Goal: Task Accomplishment & Management: Use online tool/utility

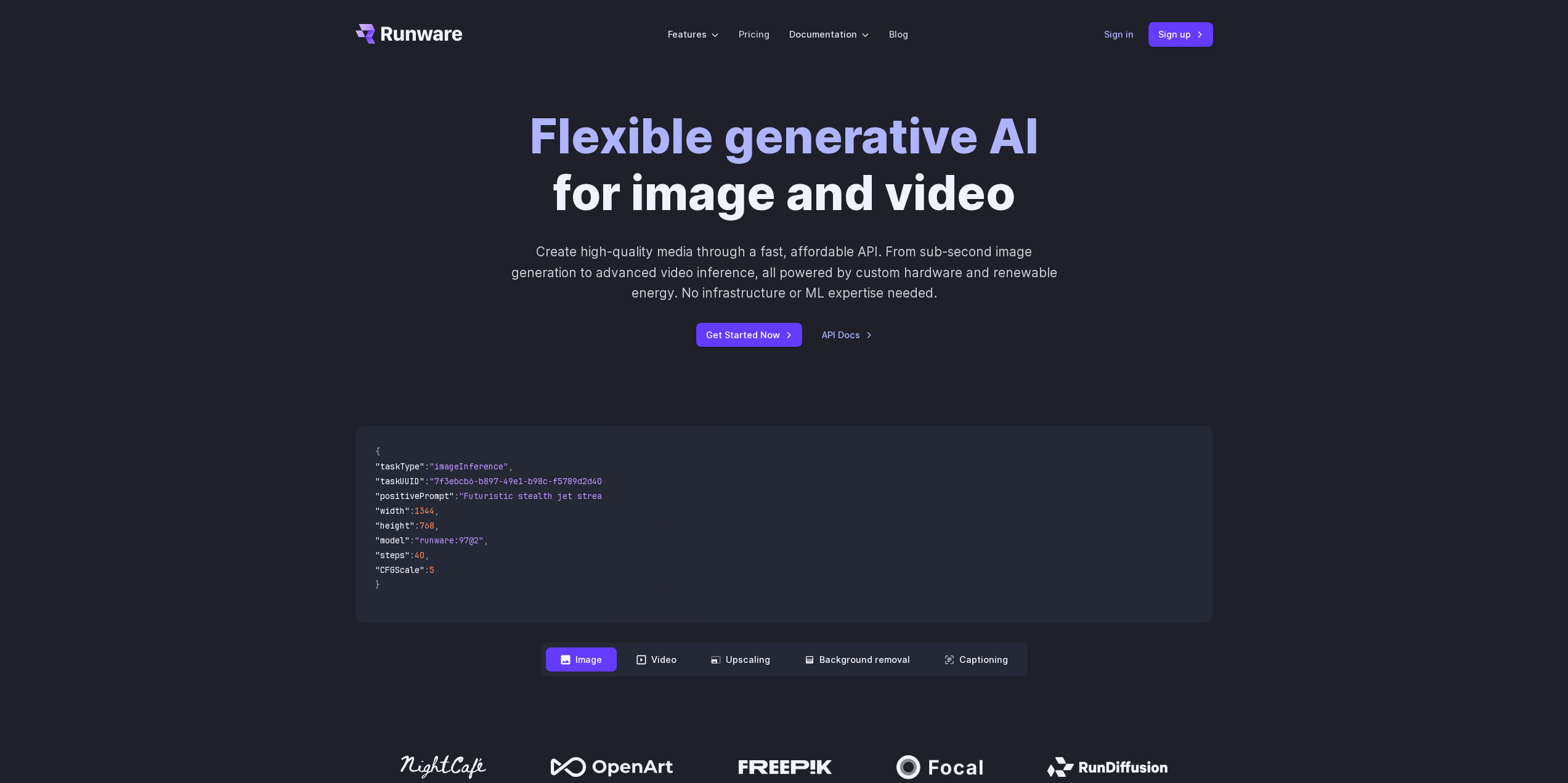
click at [1122, 32] on link "Sign in" at bounding box center [1118, 35] width 30 height 14
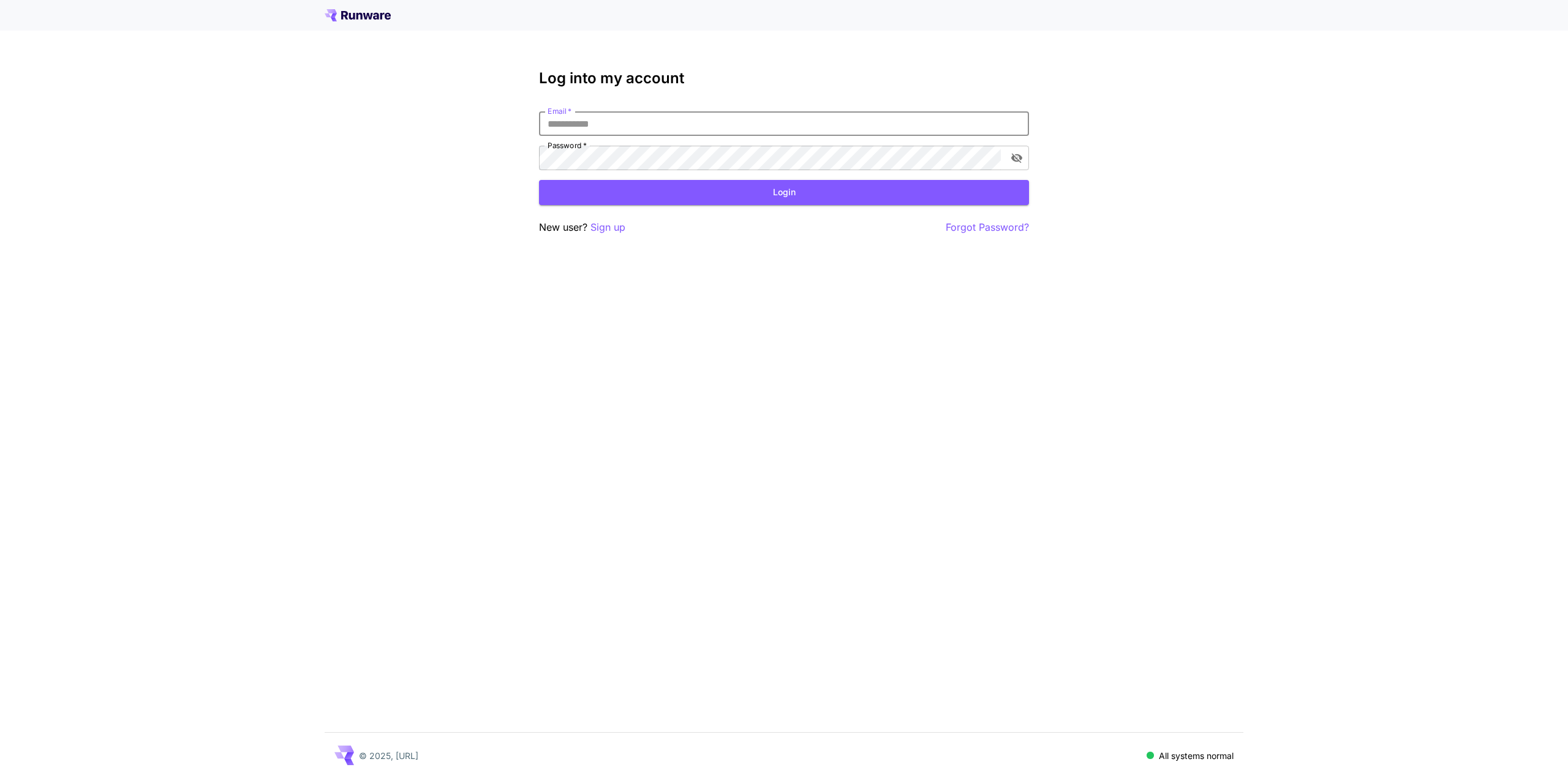
click at [628, 129] on input "Email   *" at bounding box center [784, 124] width 490 height 24
click at [628, 130] on input "Email   *" at bounding box center [784, 124] width 490 height 24
drag, startPoint x: 649, startPoint y: 80, endPoint x: 627, endPoint y: 118, distance: 43.9
click at [649, 80] on h3 "Log into my account" at bounding box center [784, 78] width 490 height 17
click at [625, 122] on input "Email   *" at bounding box center [784, 124] width 490 height 24
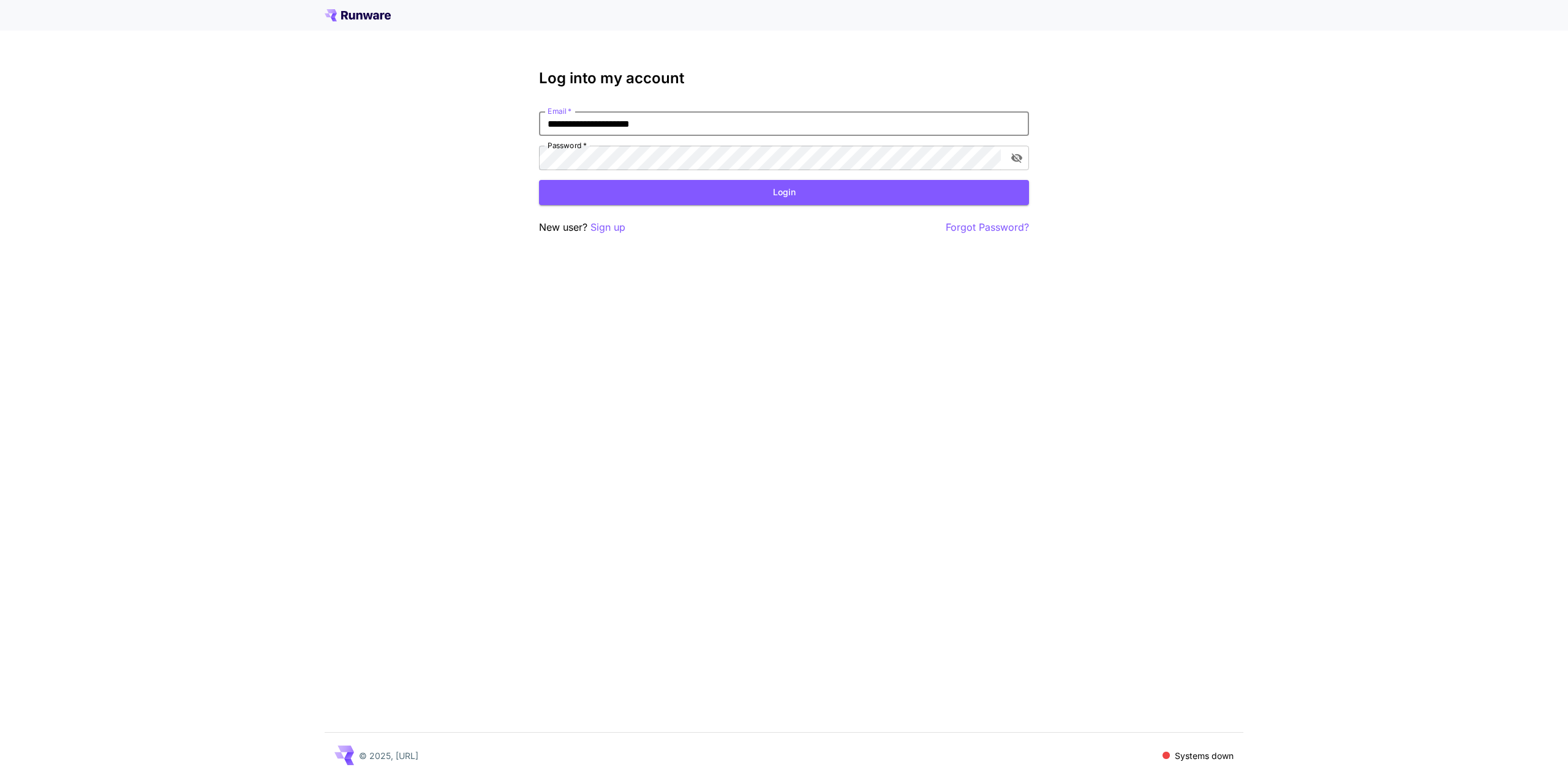
type input "**********"
click button "Login" at bounding box center [784, 192] width 490 height 25
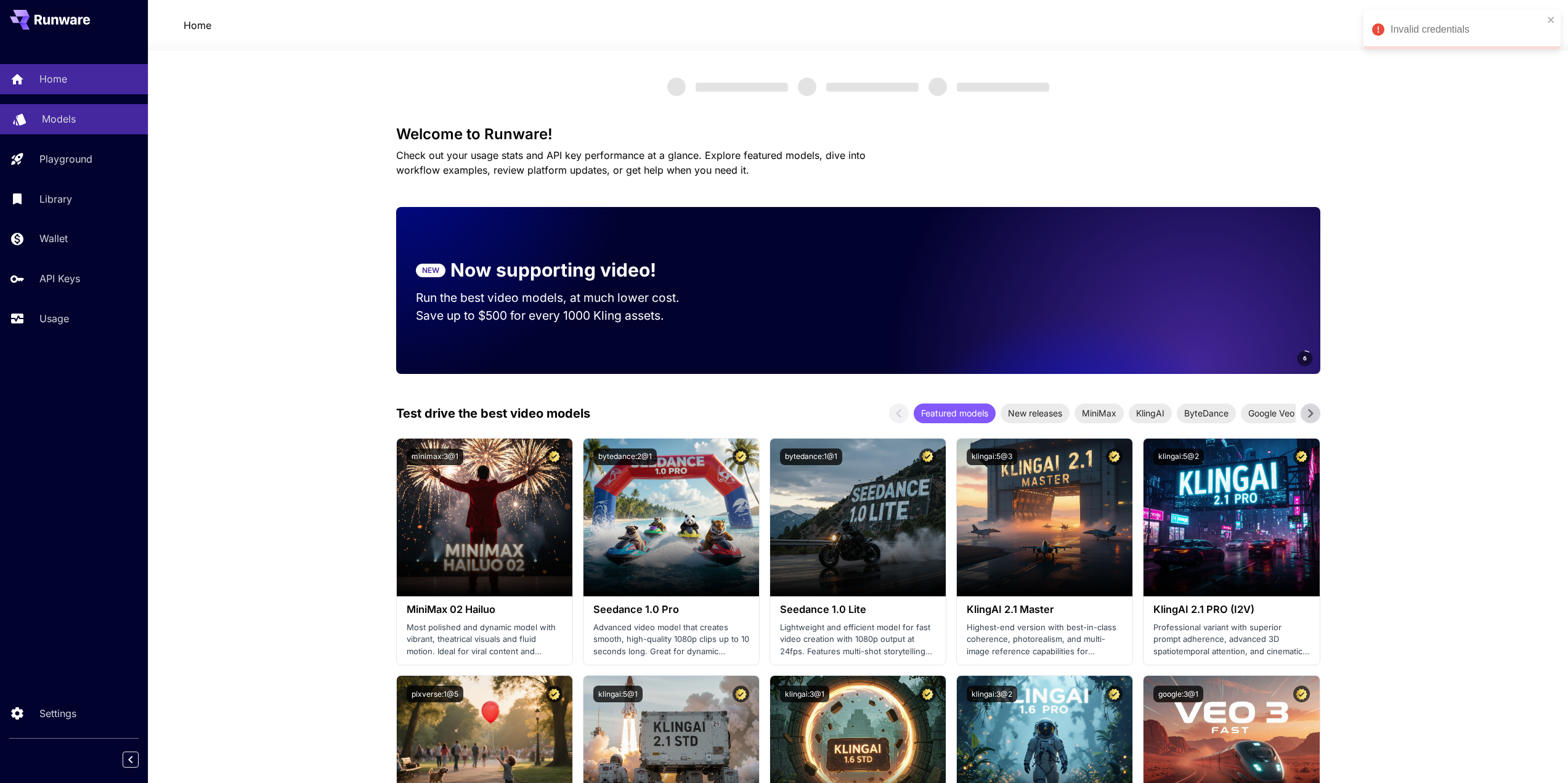
click at [94, 124] on div "Models" at bounding box center [89, 119] width 96 height 15
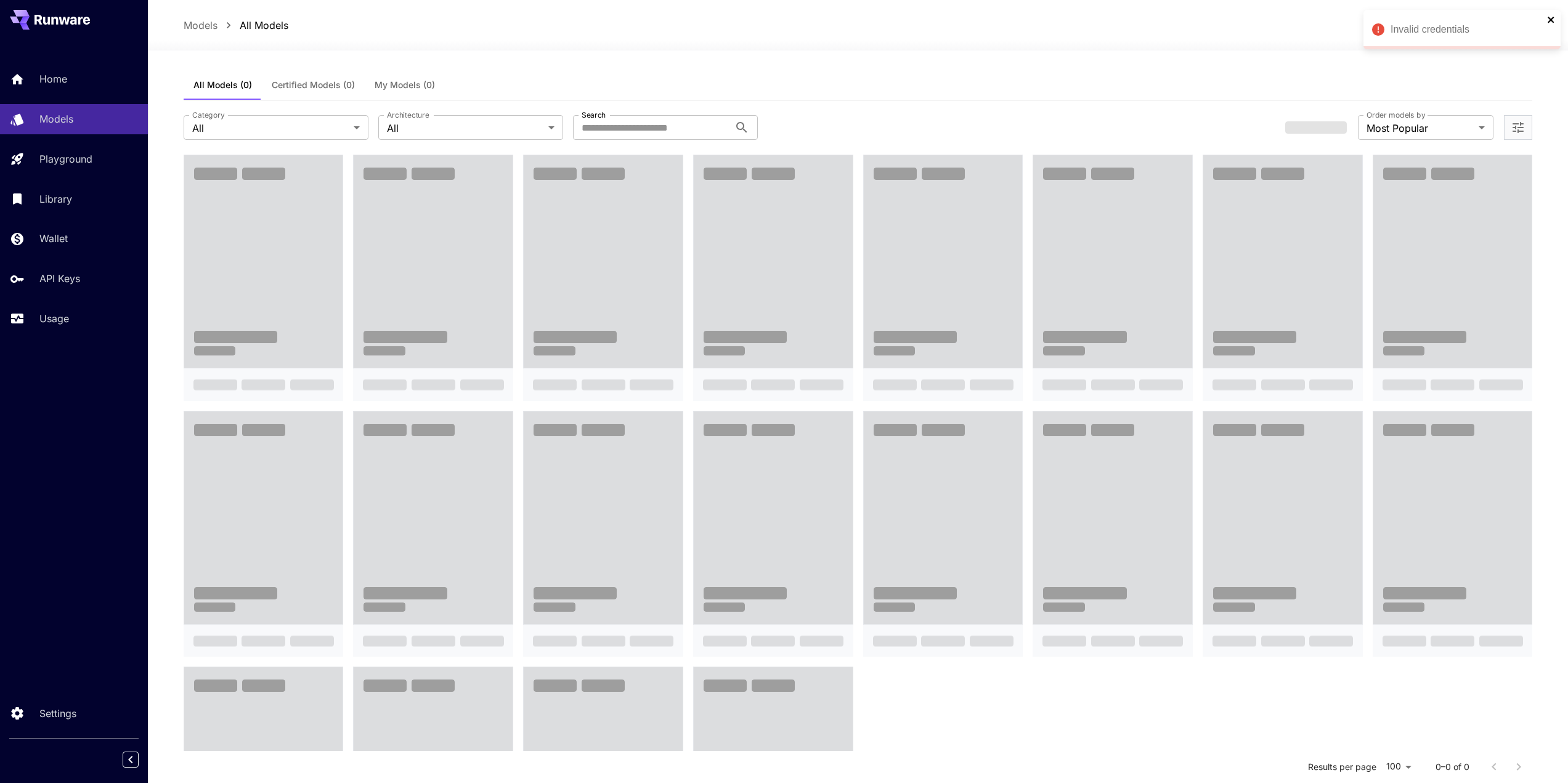
click at [1552, 21] on icon "close" at bounding box center [1551, 19] width 6 height 6
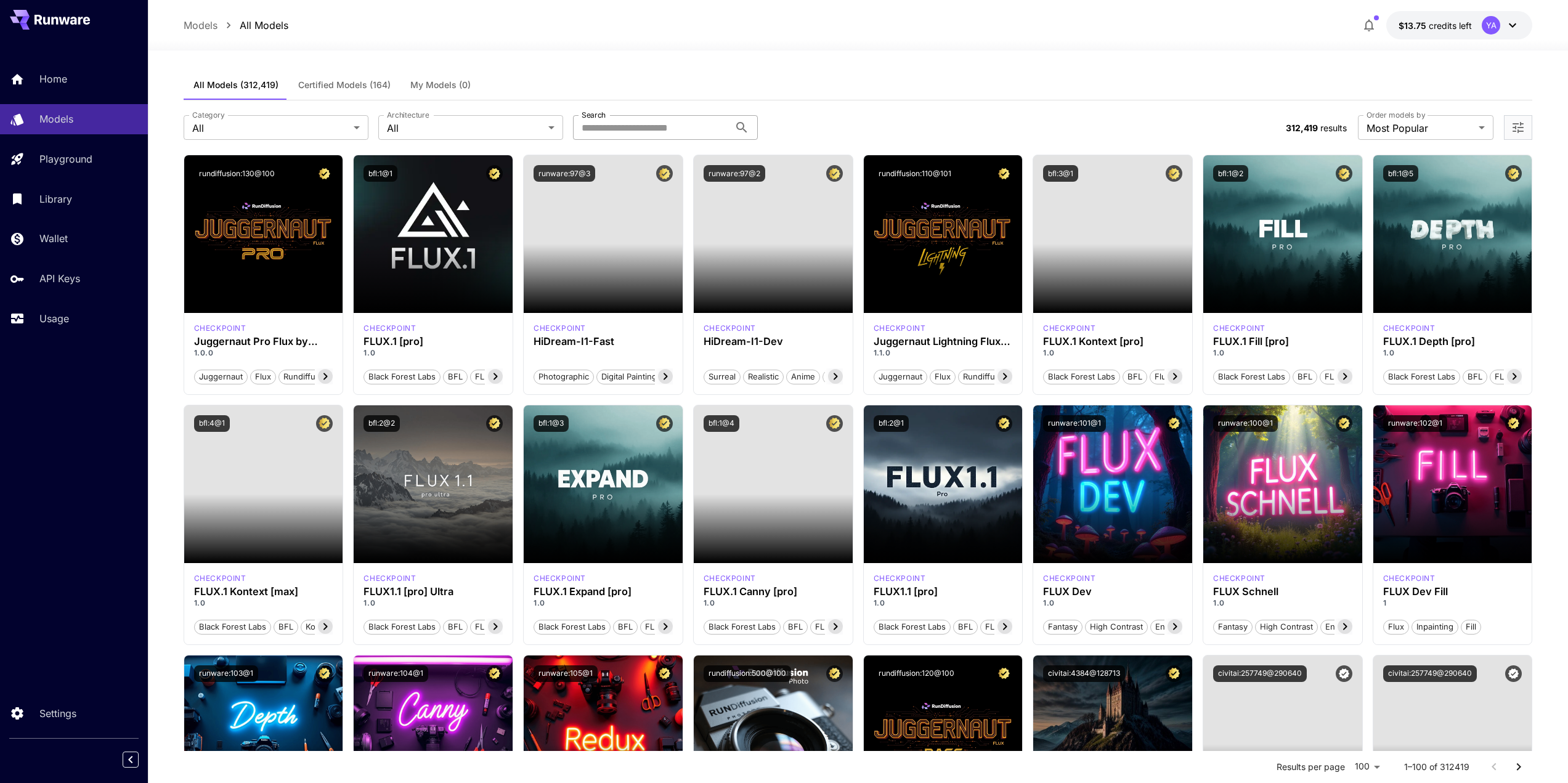
click at [648, 125] on input "Search" at bounding box center [651, 128] width 156 height 25
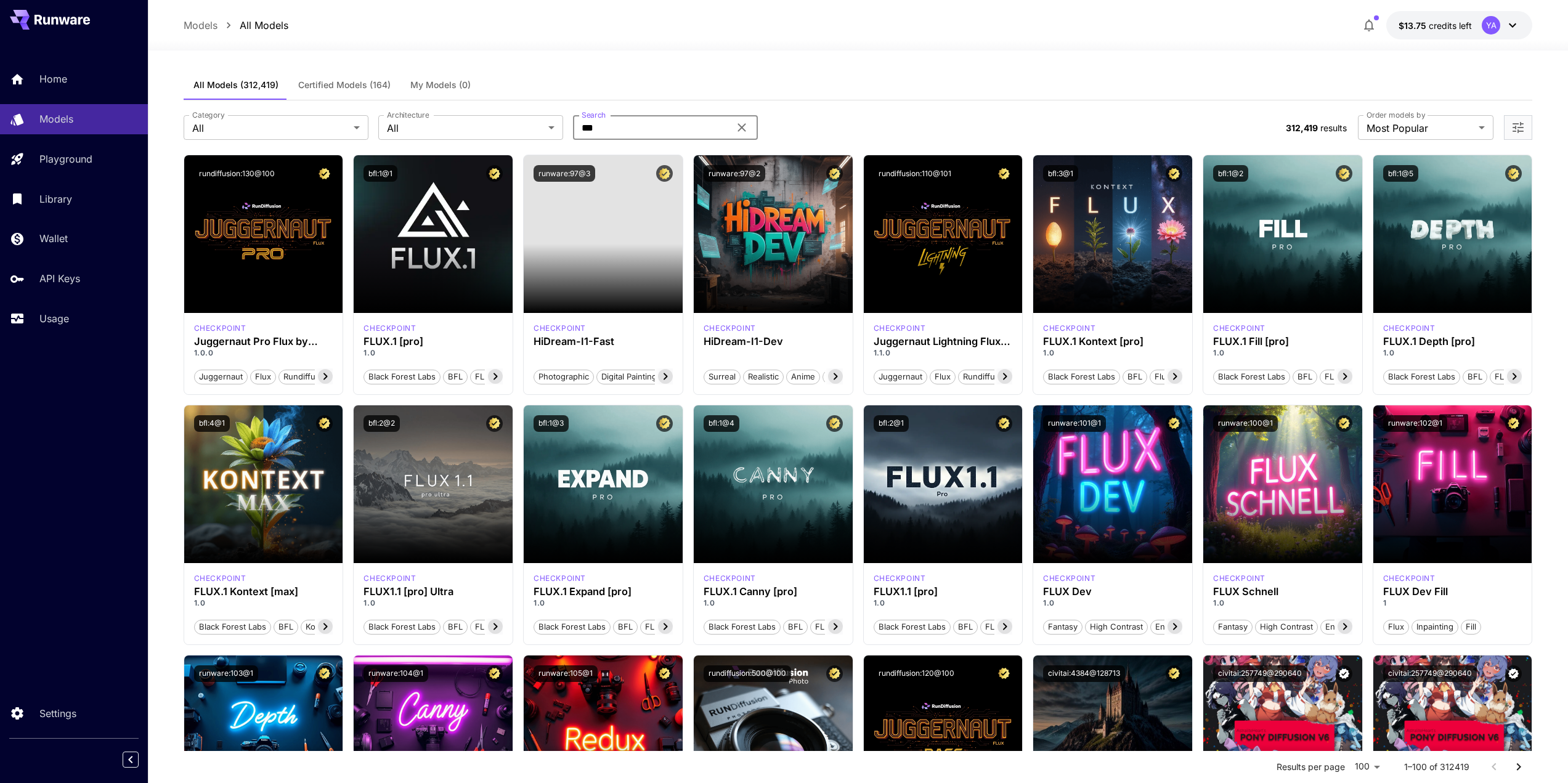
type input "****"
